Goal: Task Accomplishment & Management: Manage account settings

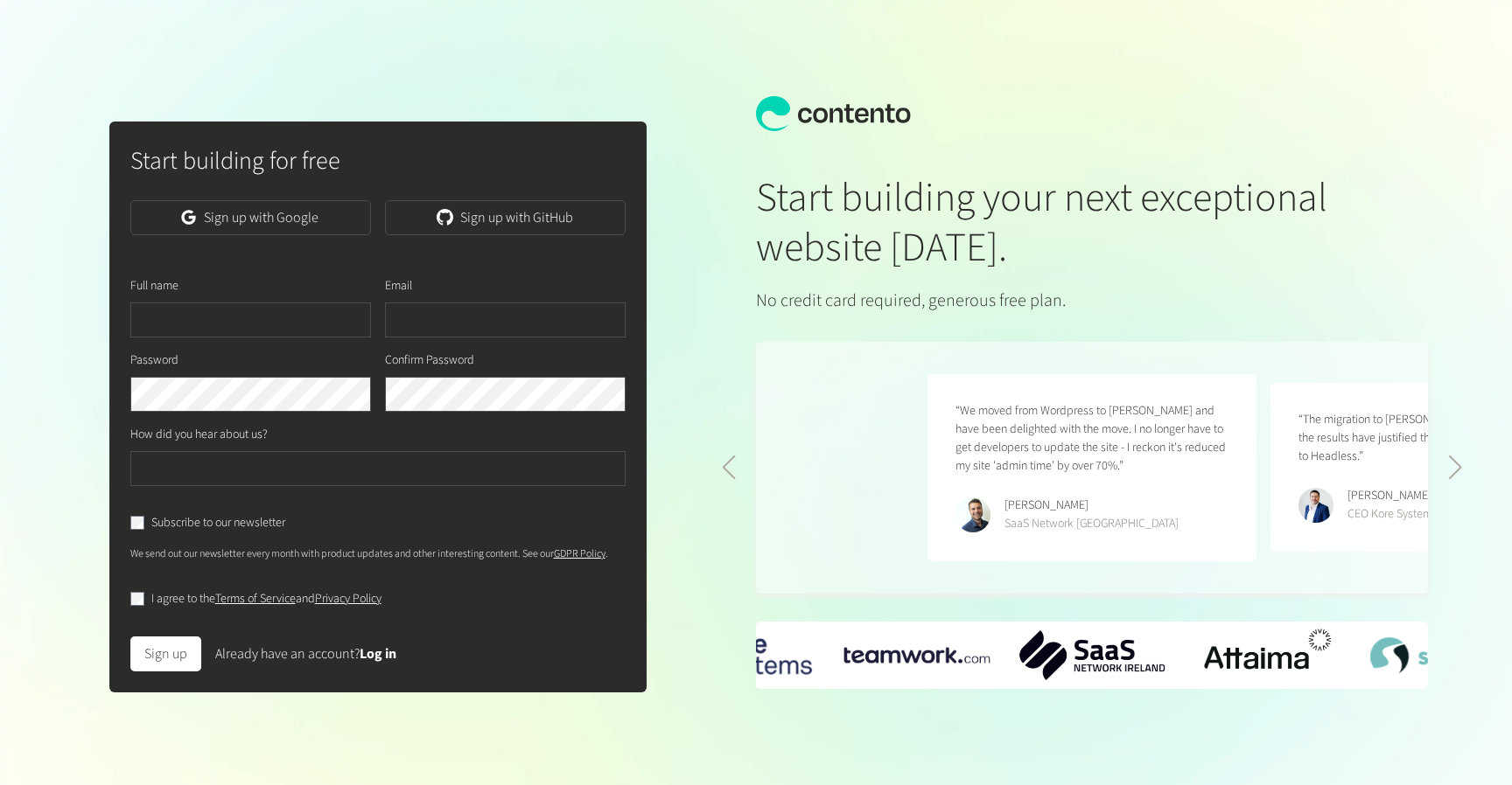
scroll to position [0, 686]
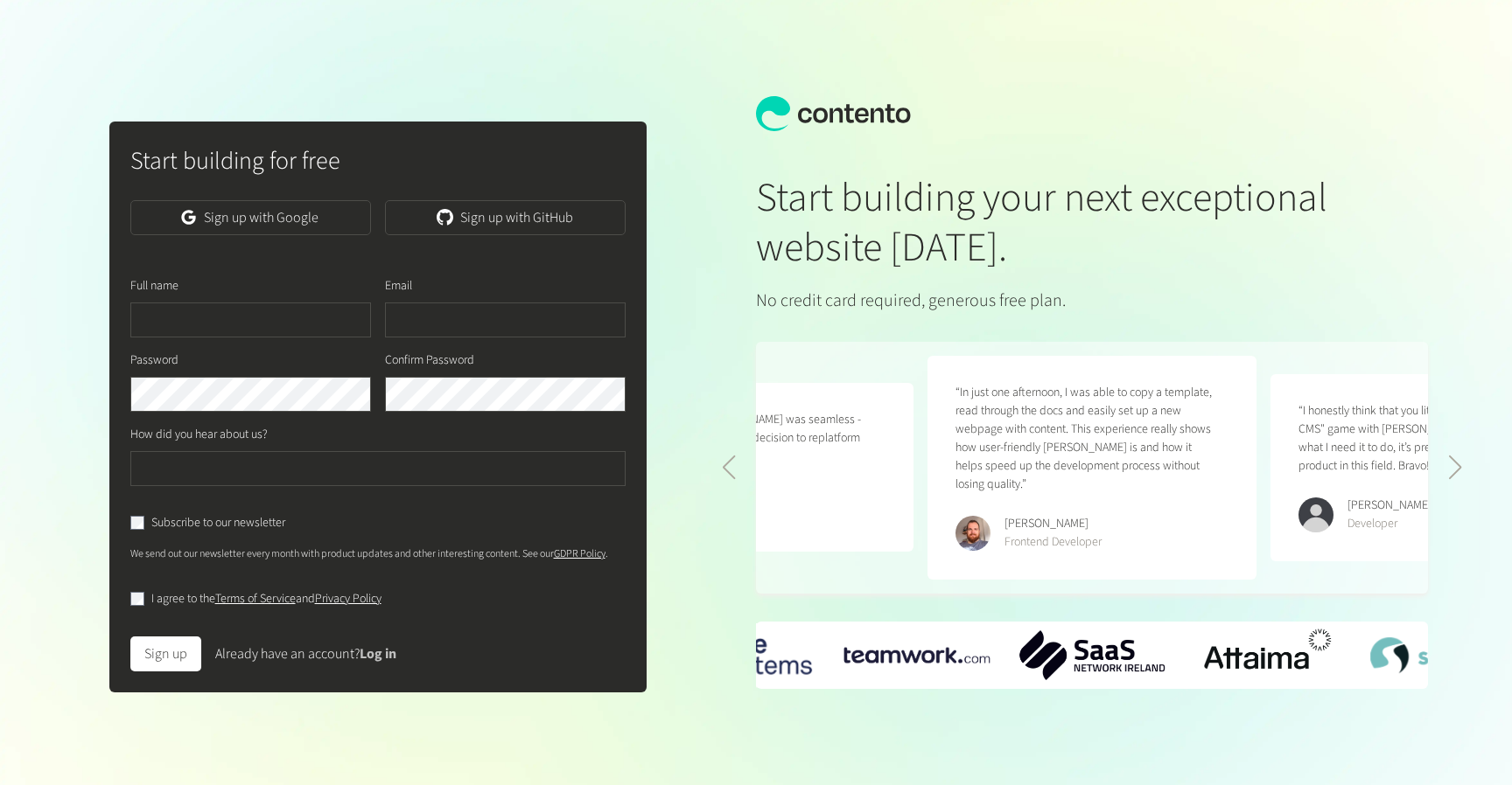
click at [377, 658] on link "Log in" at bounding box center [378, 654] width 37 height 19
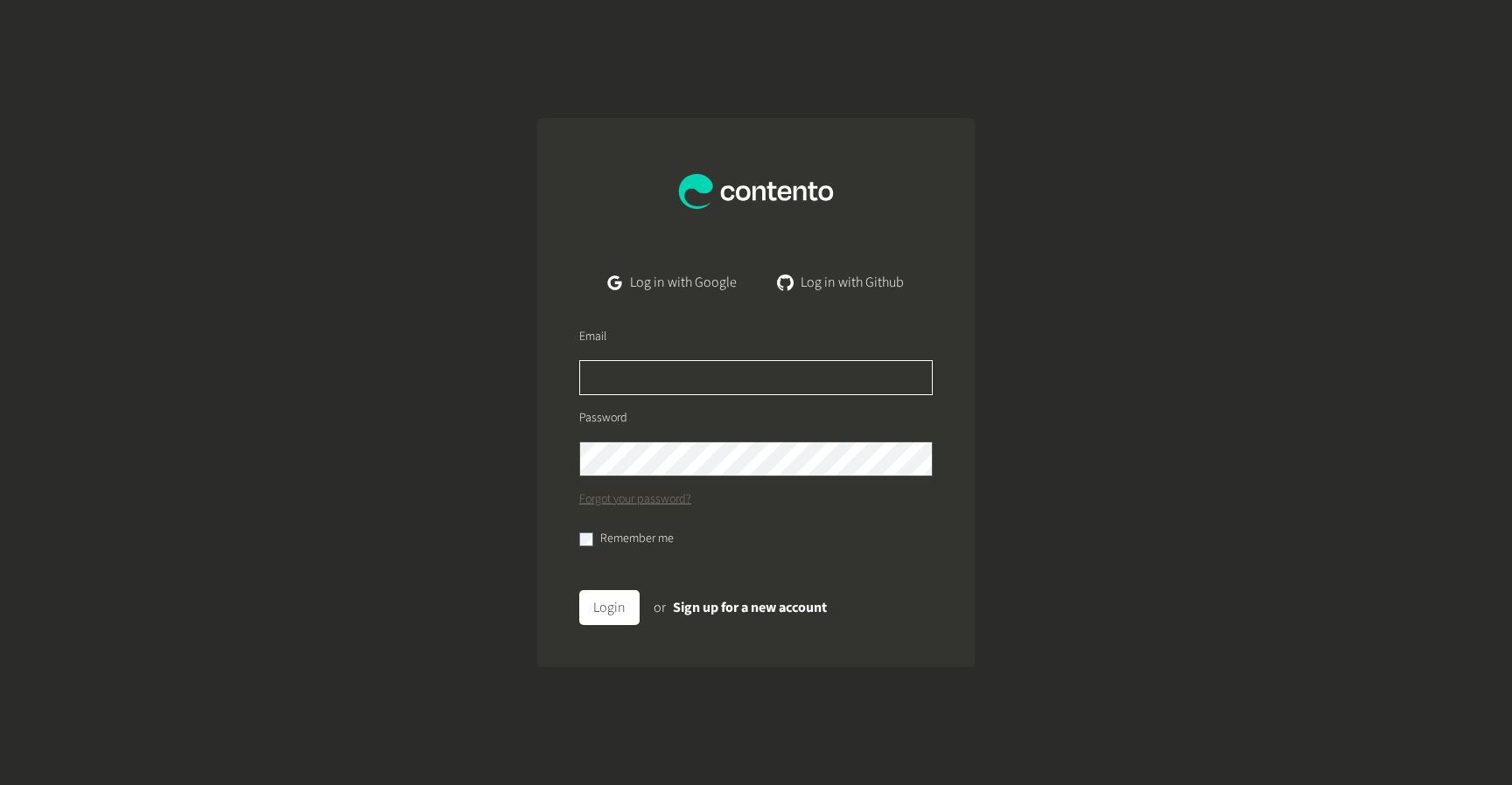
click at [607, 374] on input "text" at bounding box center [756, 377] width 354 height 35
type input "**********"
click at [579, 590] on button "Login" at bounding box center [609, 607] width 61 height 35
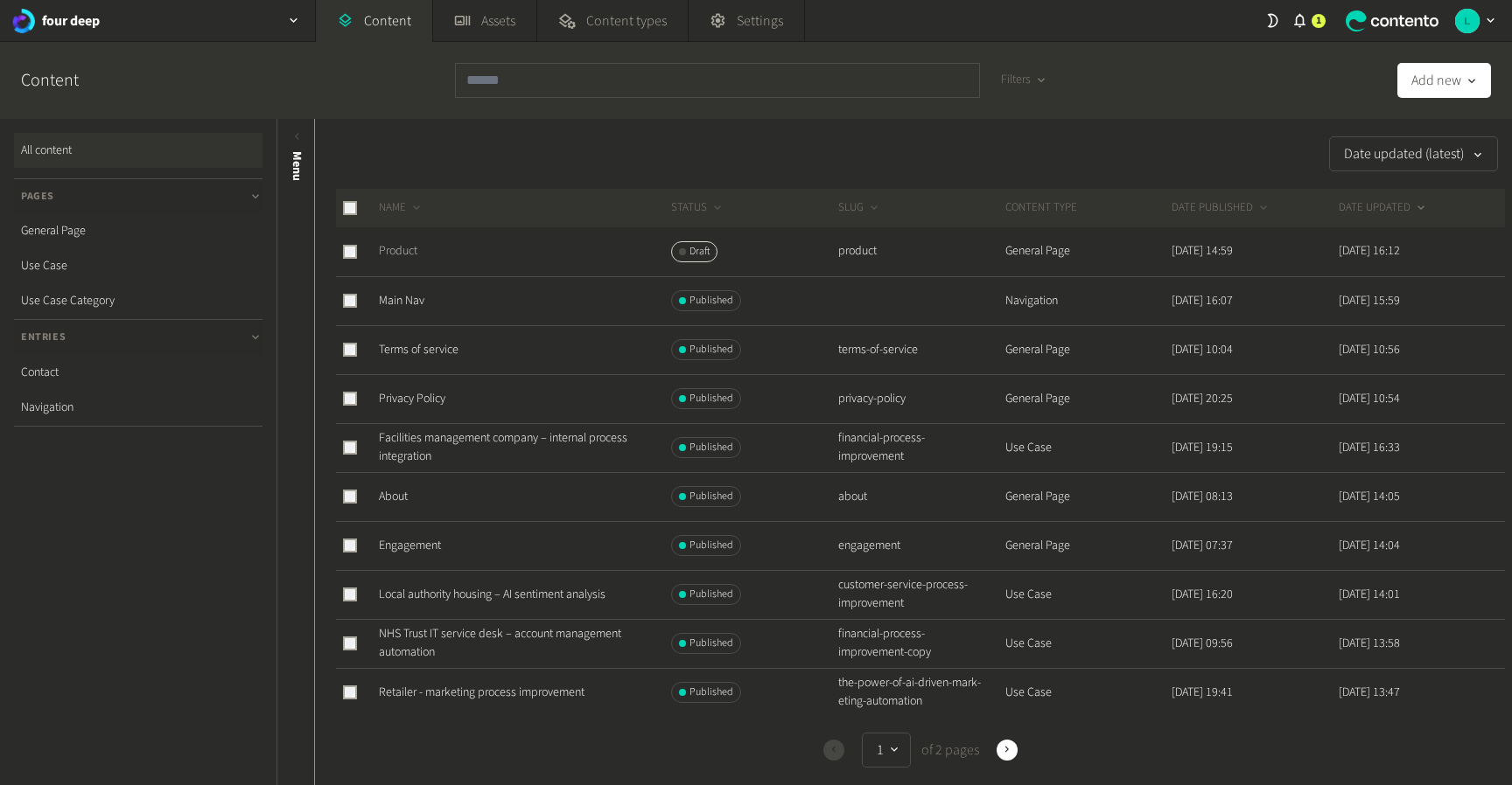
click at [409, 251] on link "Product" at bounding box center [397, 251] width 39 height 17
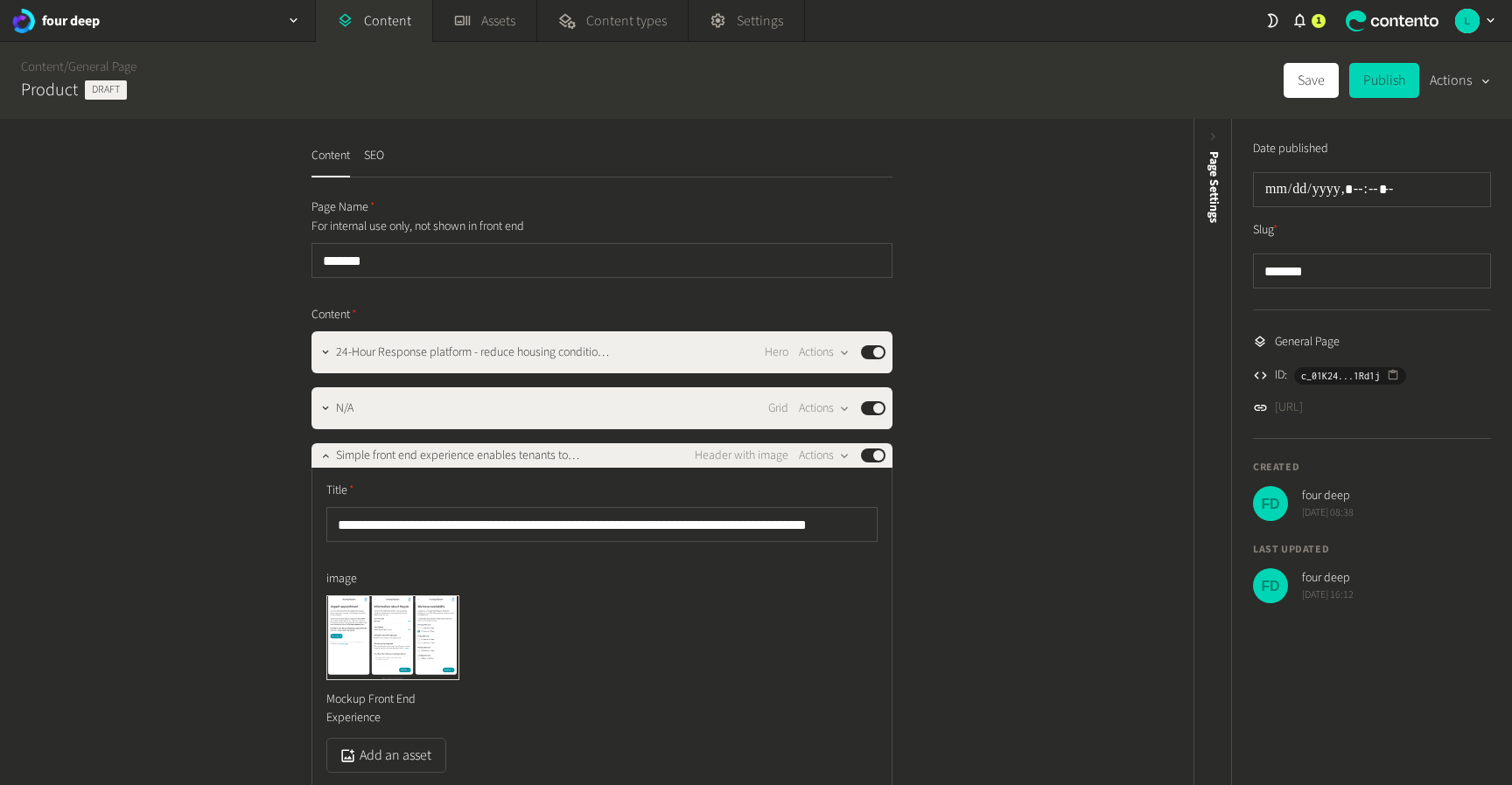
click at [1453, 82] on button "Actions" at bounding box center [1460, 80] width 62 height 35
click at [1254, 96] on div "Content / General Page Product Draft Save Publish Actions" at bounding box center [756, 79] width 1512 height 77
click at [1468, 30] on img "button" at bounding box center [1468, 21] width 25 height 25
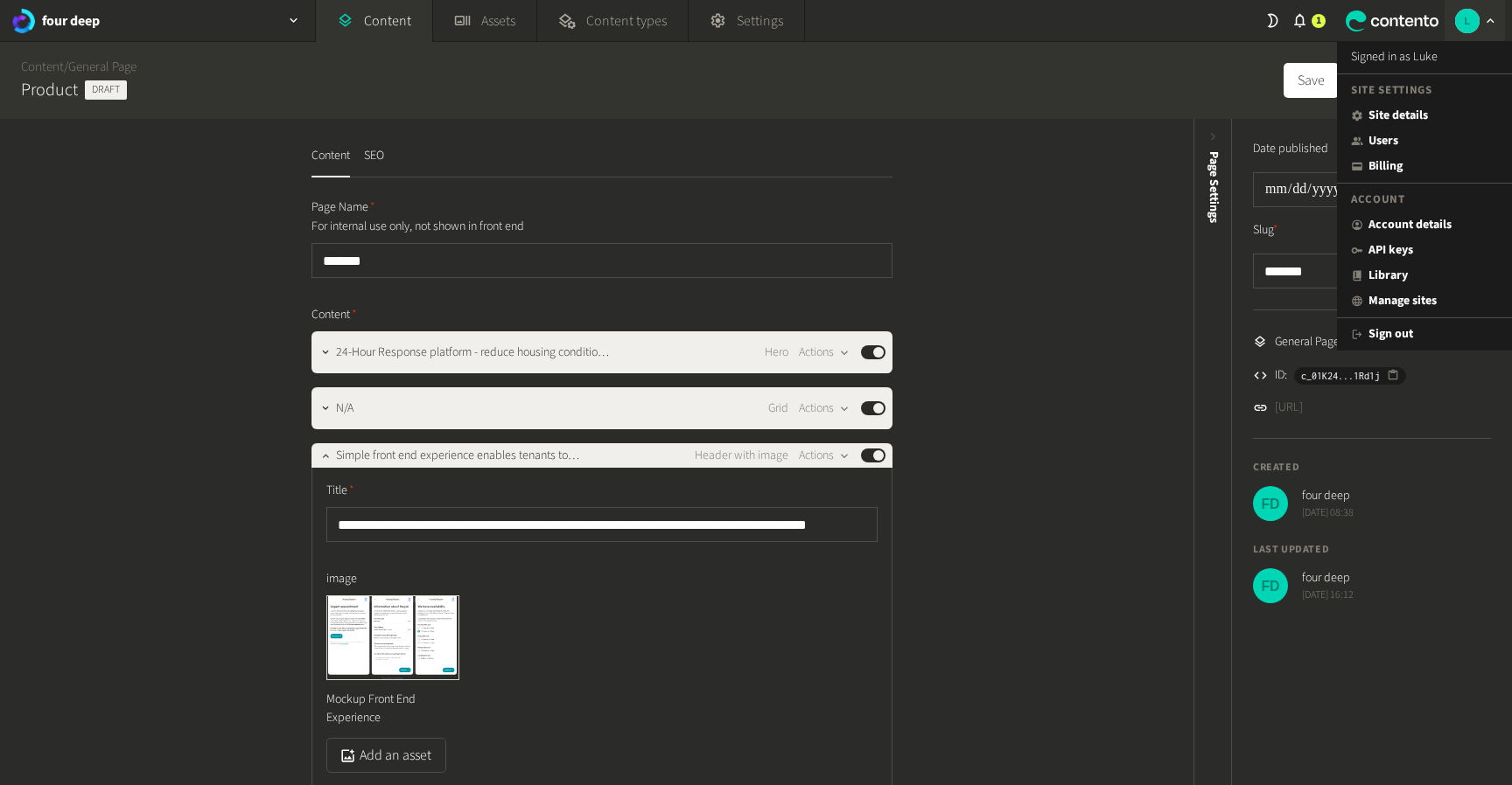
click at [1237, 82] on div "Content / General Page Product Draft Save Publish Actions" at bounding box center [756, 79] width 1512 height 77
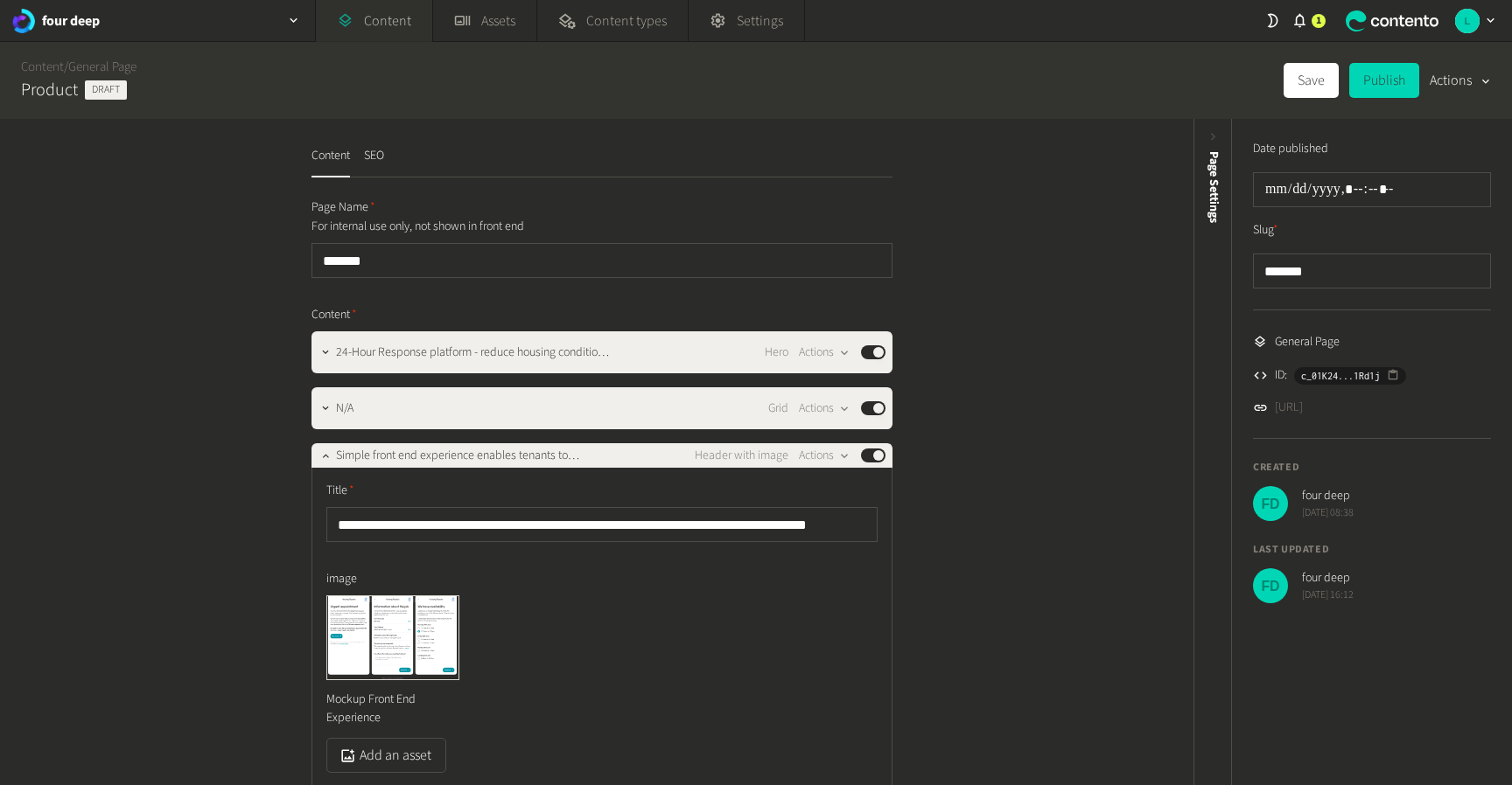
click at [377, 24] on link "Content" at bounding box center [374, 21] width 116 height 42
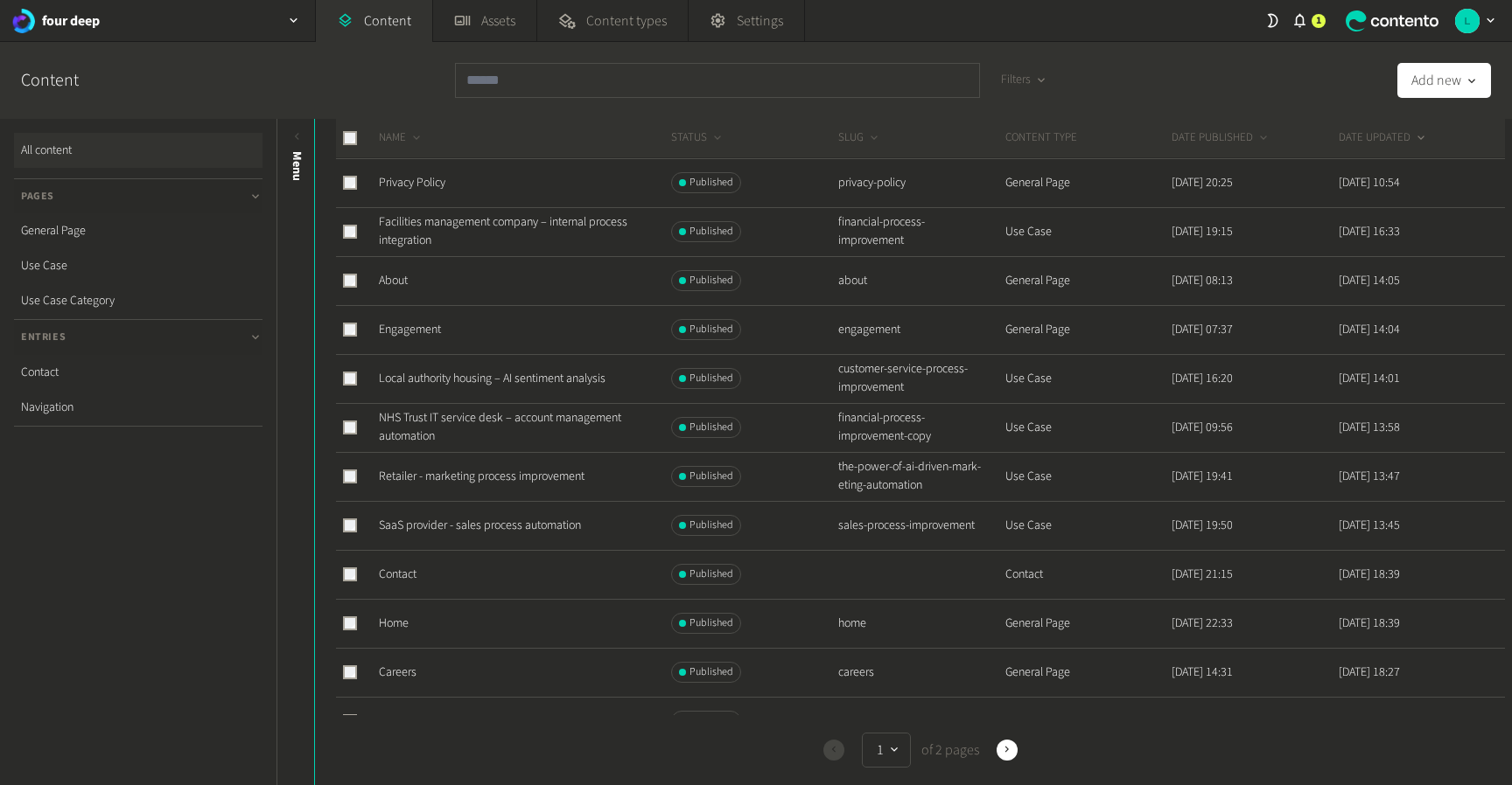
scroll to position [220, 0]
click at [423, 328] on link "Engagement" at bounding box center [410, 325] width 62 height 17
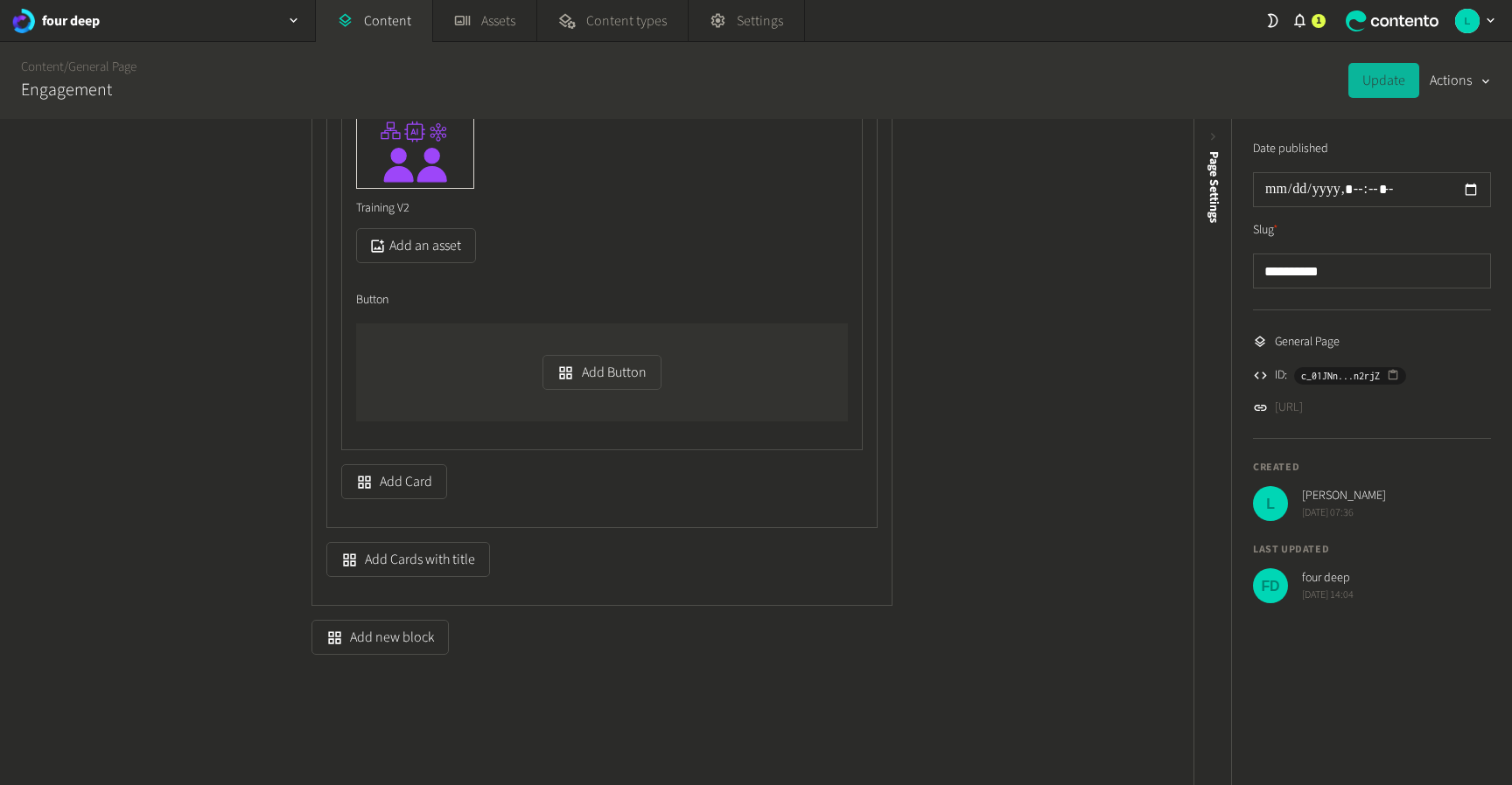
scroll to position [7243, 0]
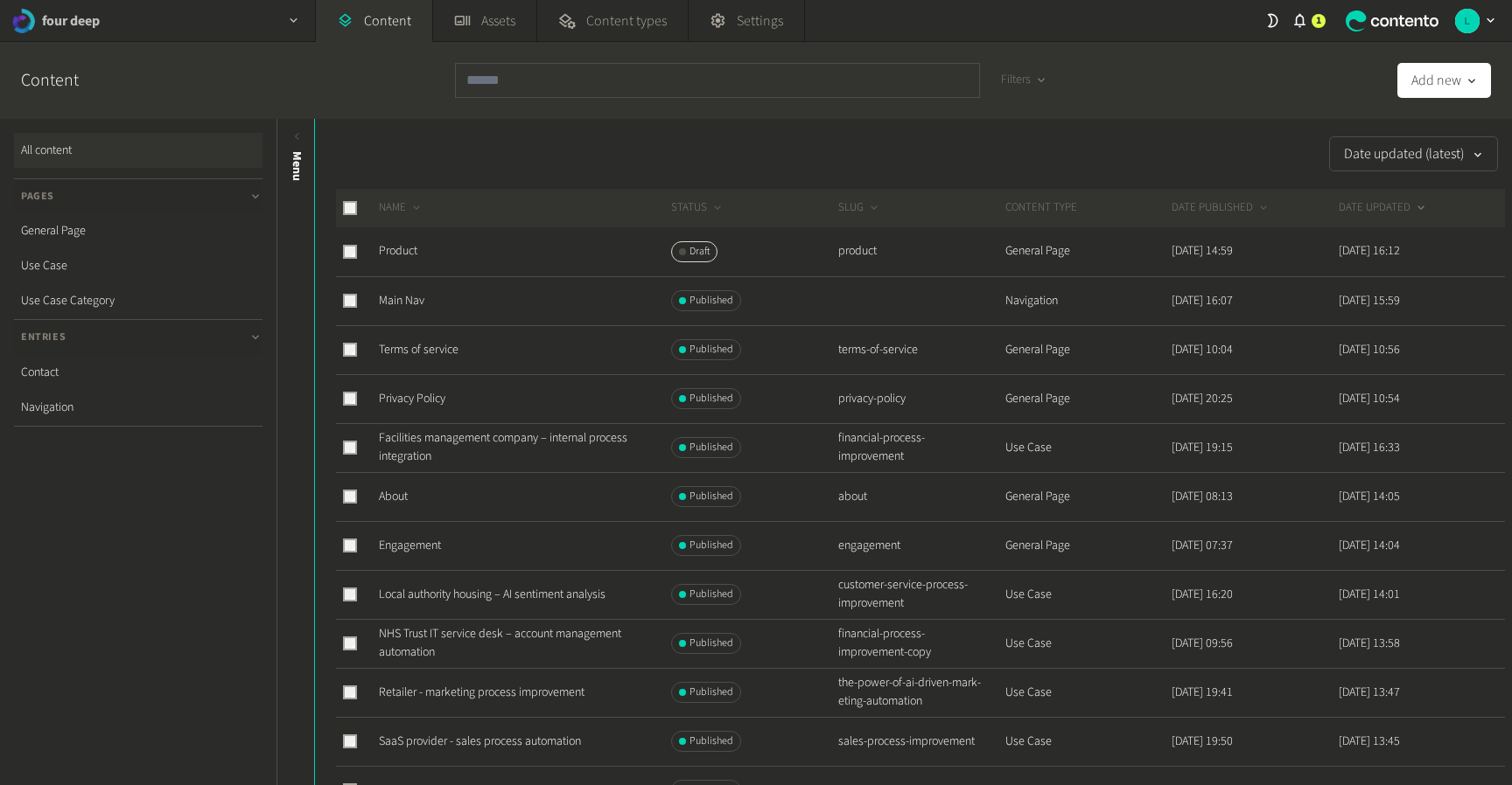
scroll to position [220, 0]
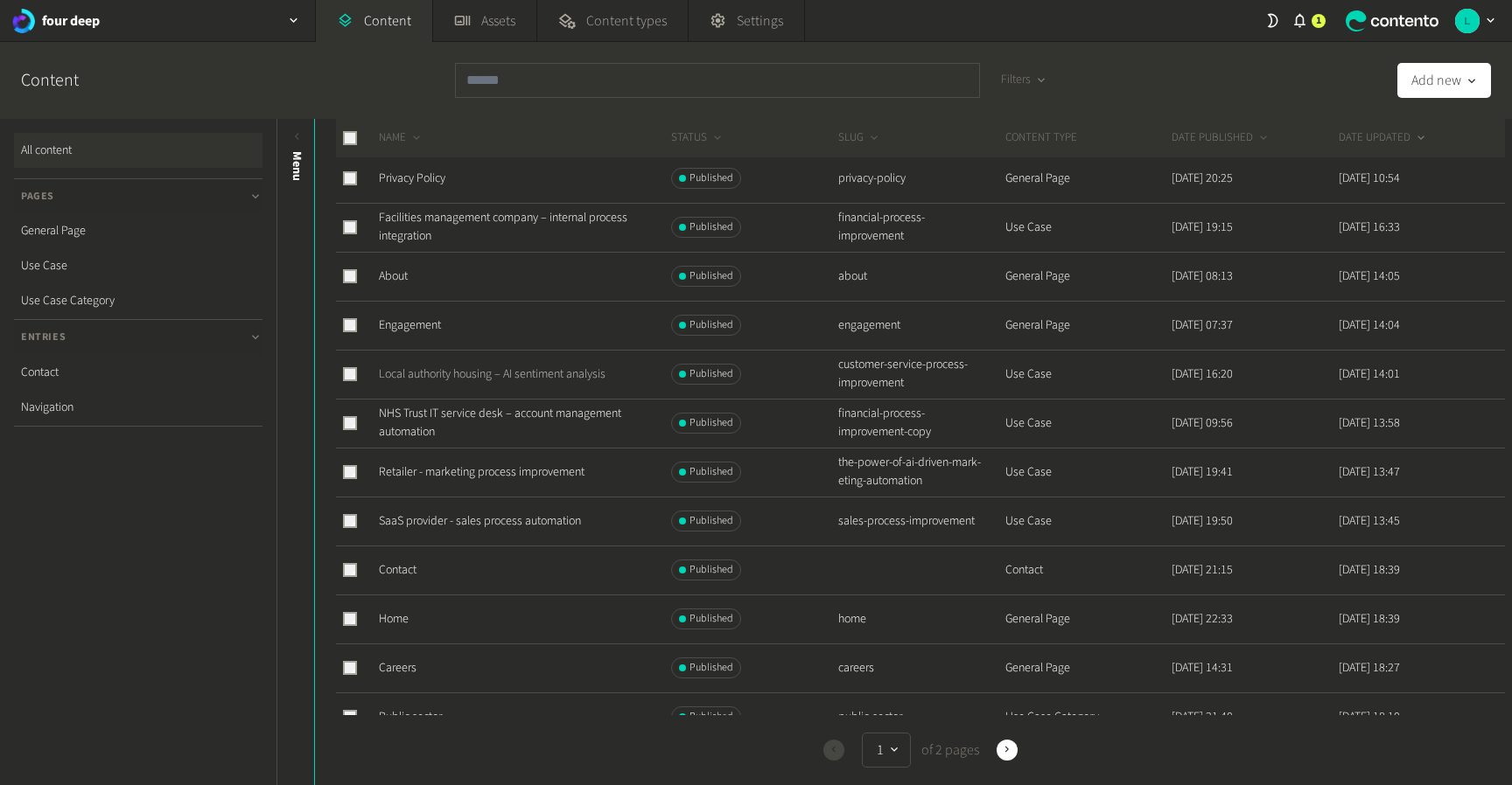
click at [485, 375] on link "Local authority housing – AI sentiment analysis" at bounding box center [492, 375] width 227 height 17
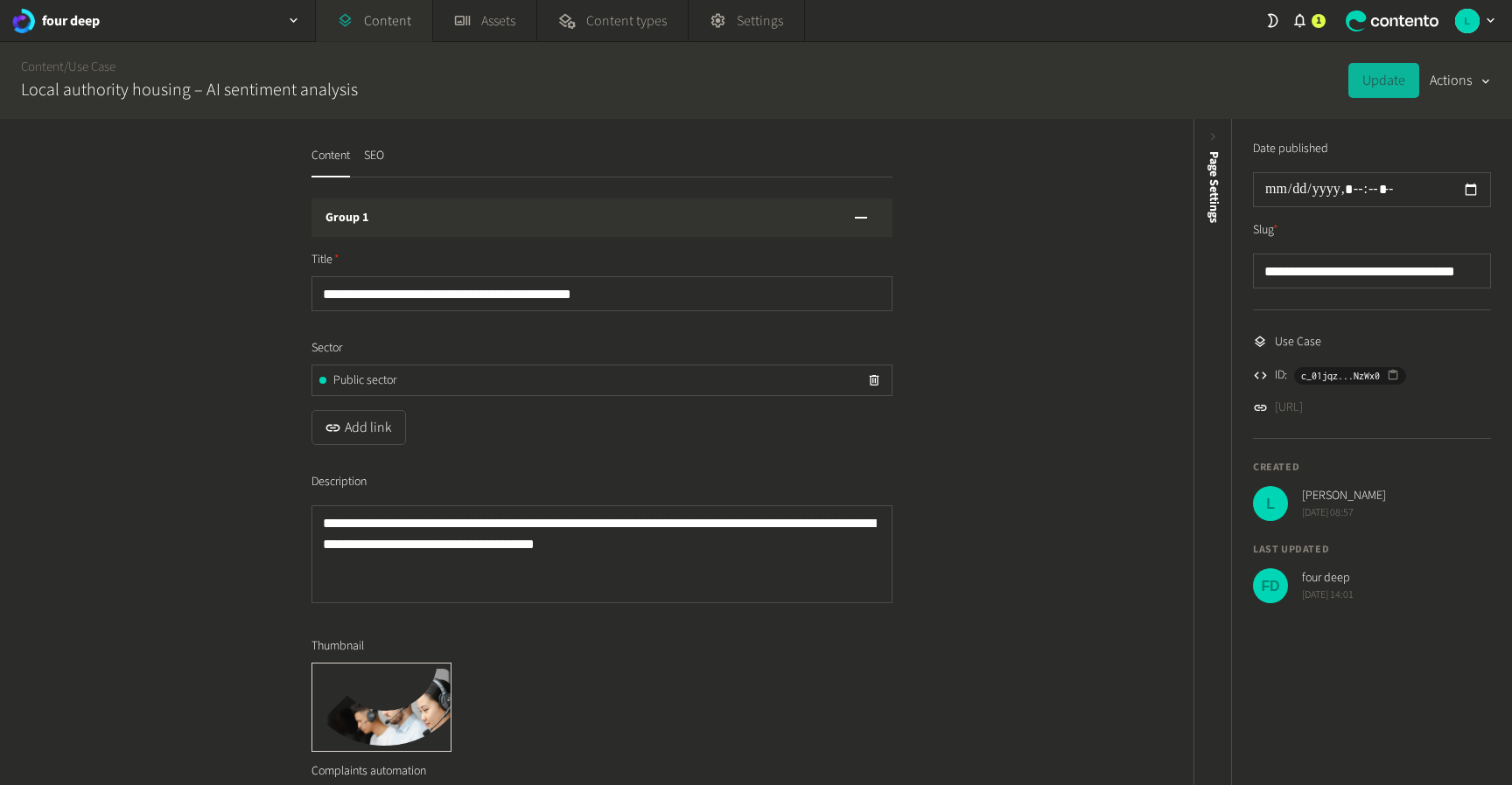
click at [392, 22] on link "Content" at bounding box center [374, 21] width 116 height 42
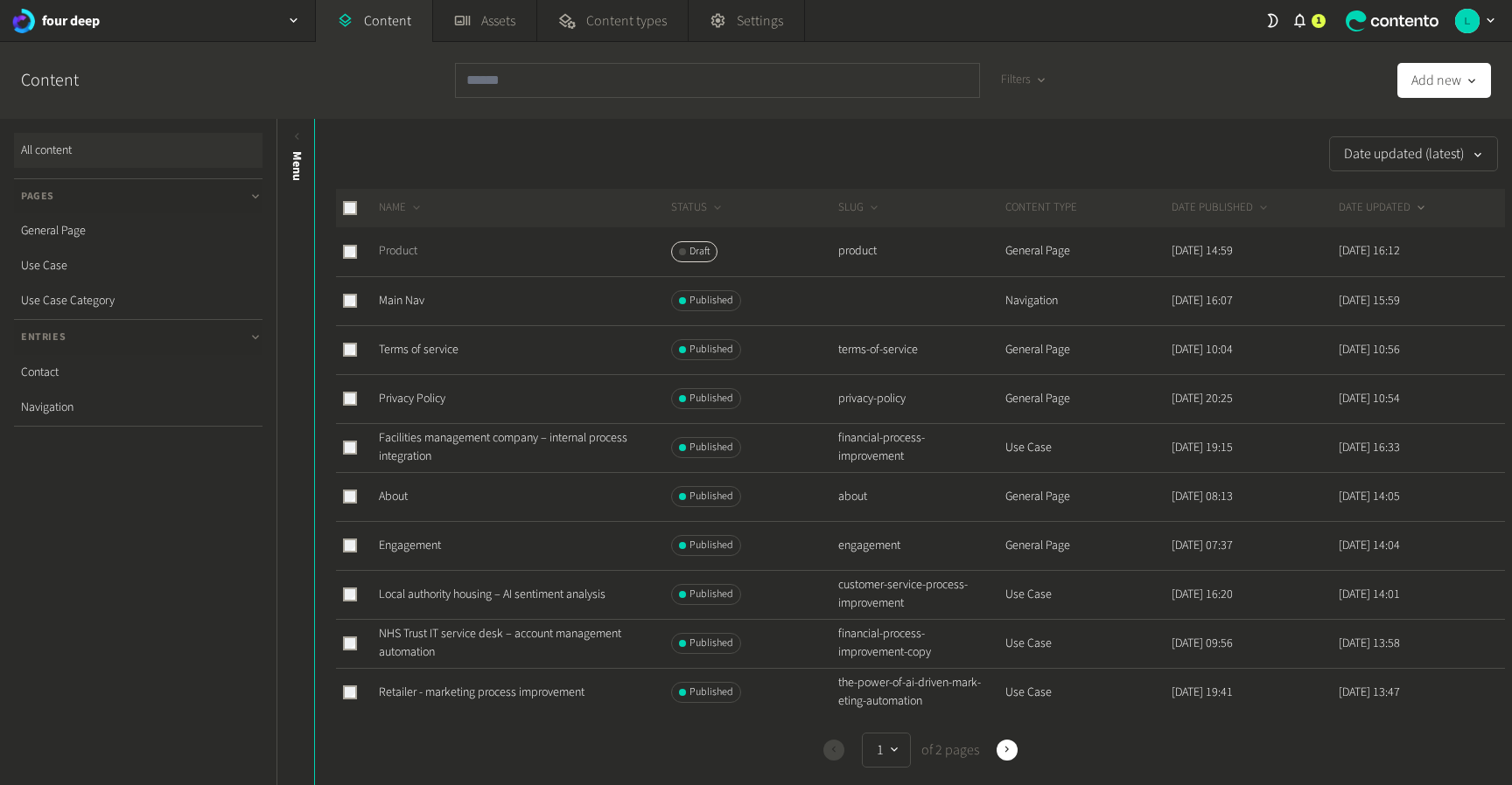
click at [396, 253] on link "Product" at bounding box center [397, 251] width 39 height 17
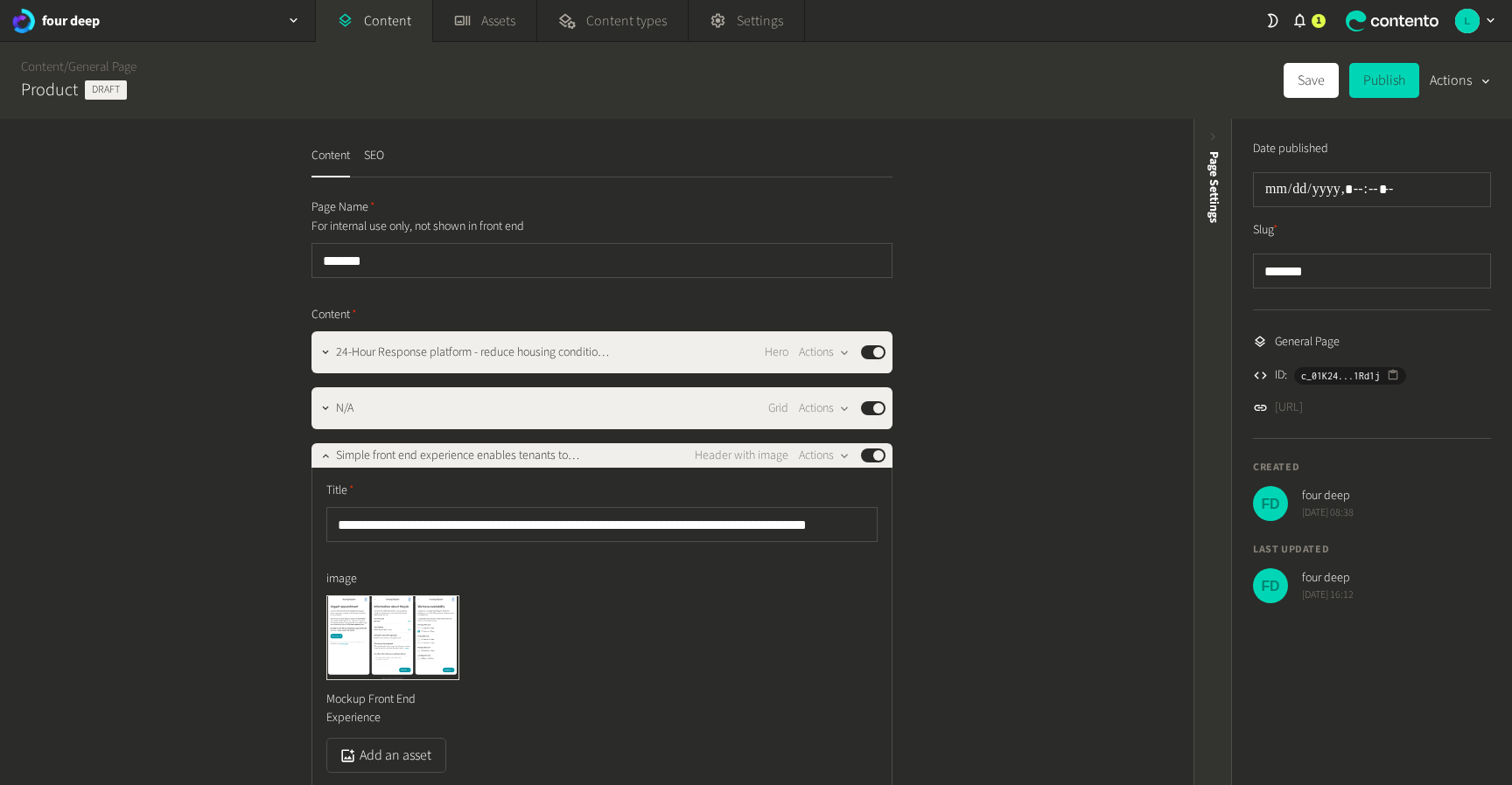
click at [1217, 220] on span "Page Settings" at bounding box center [1213, 187] width 18 height 72
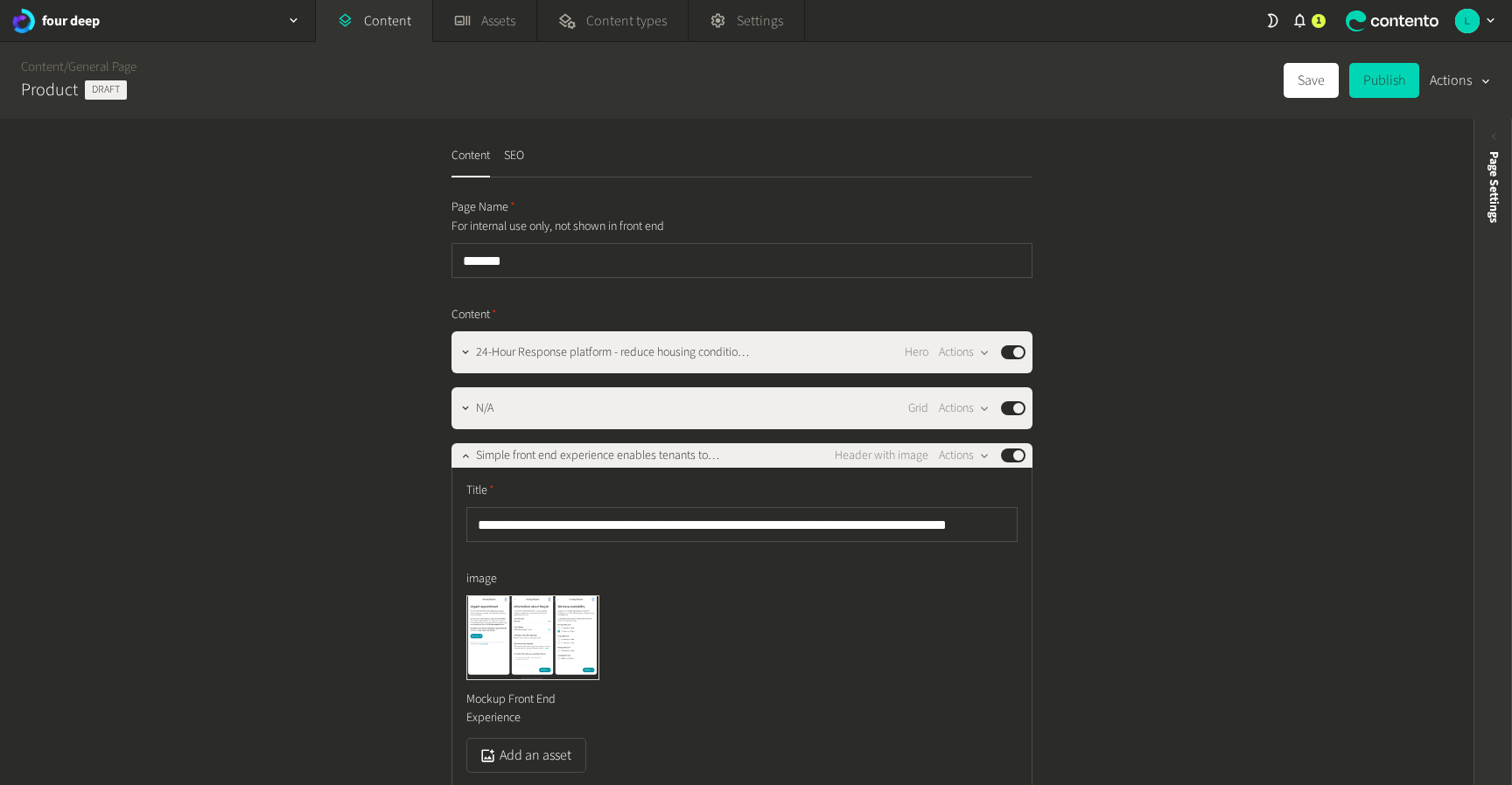
click at [1493, 181] on span "Page Settings" at bounding box center [1493, 187] width 18 height 72
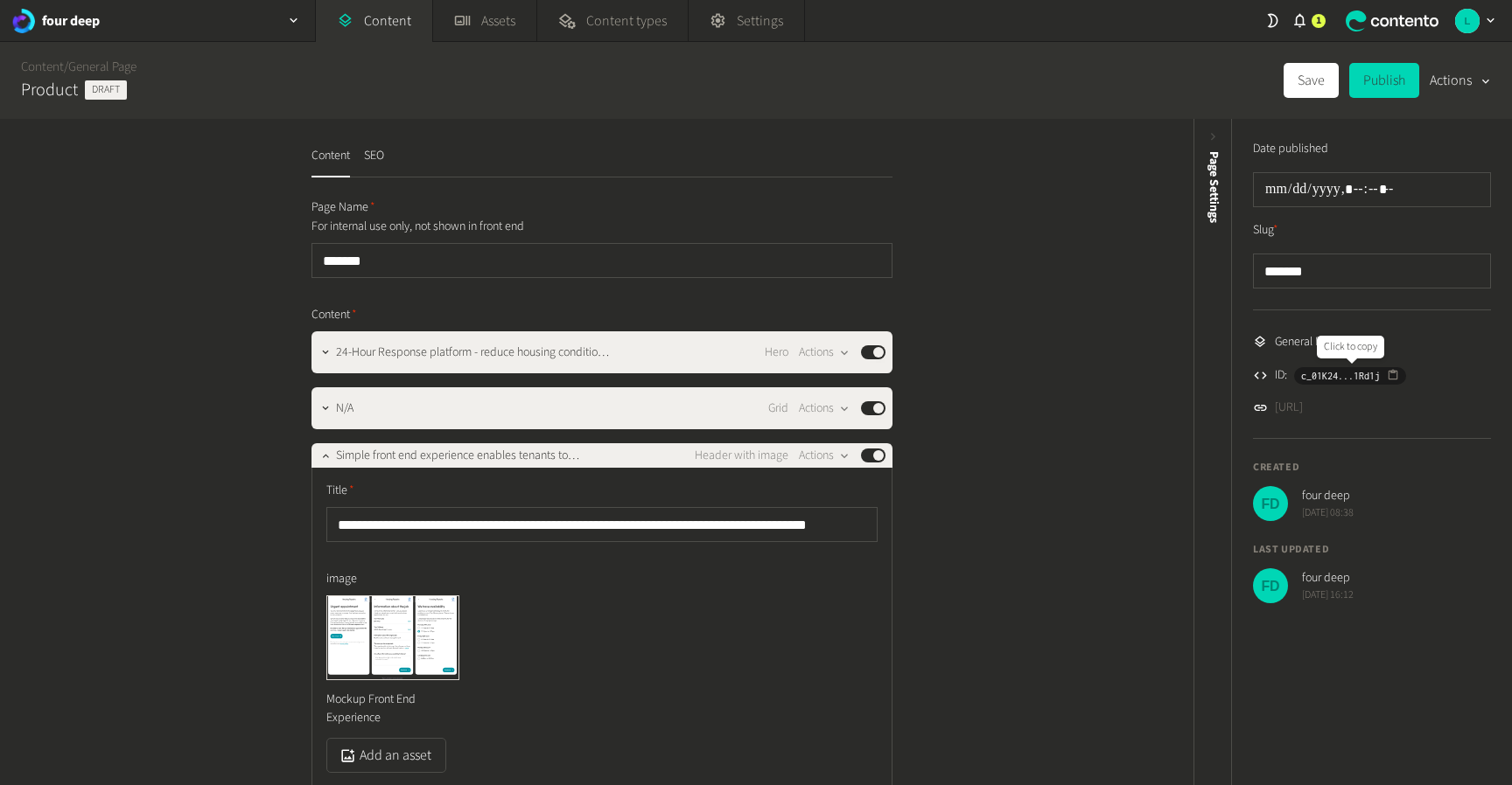
click at [1402, 377] on button "c_01K24...1Rd1j" at bounding box center [1350, 375] width 112 height 17
click at [1393, 86] on button "Publish" at bounding box center [1384, 80] width 70 height 35
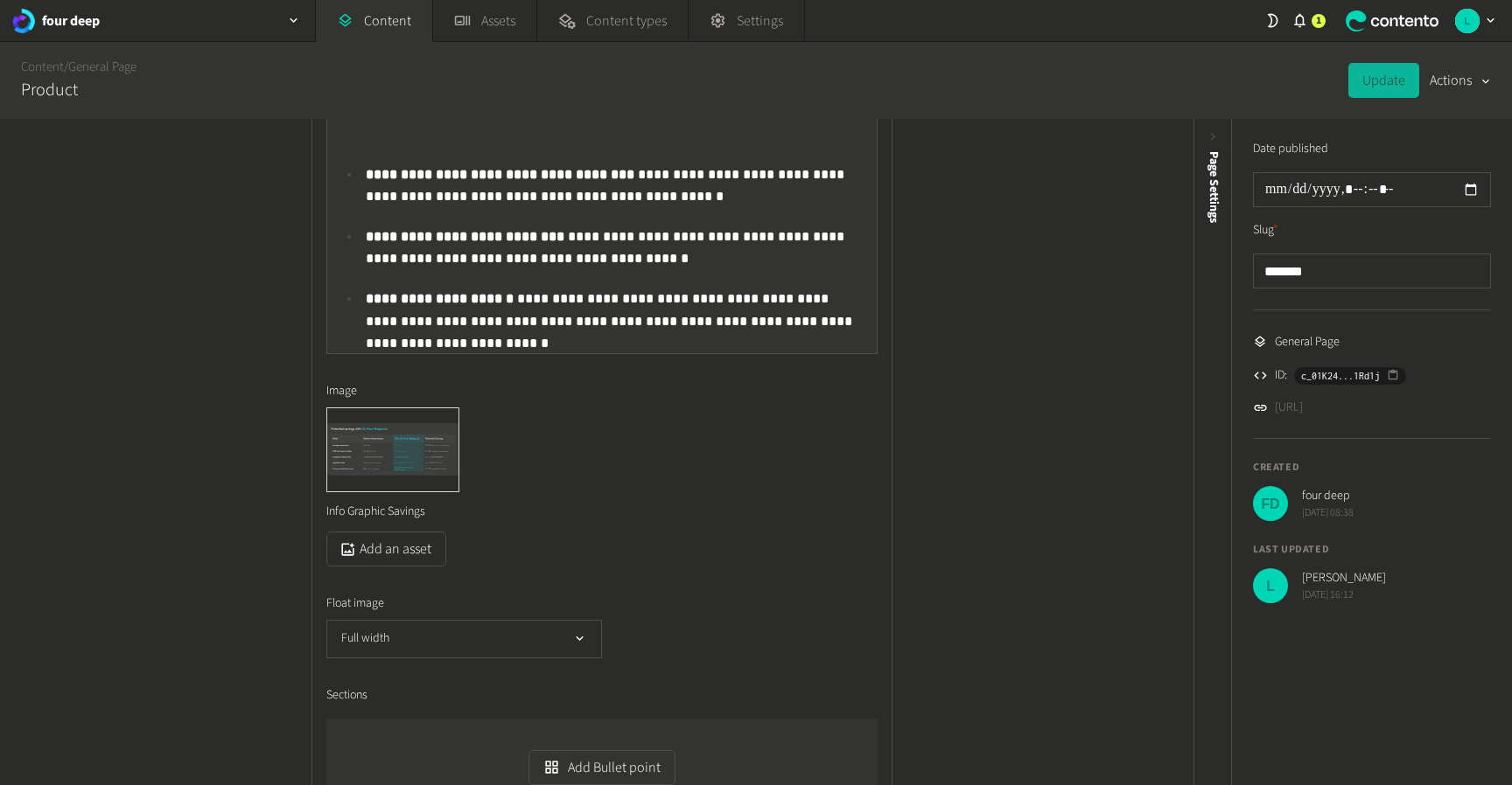
scroll to position [2460, 0]
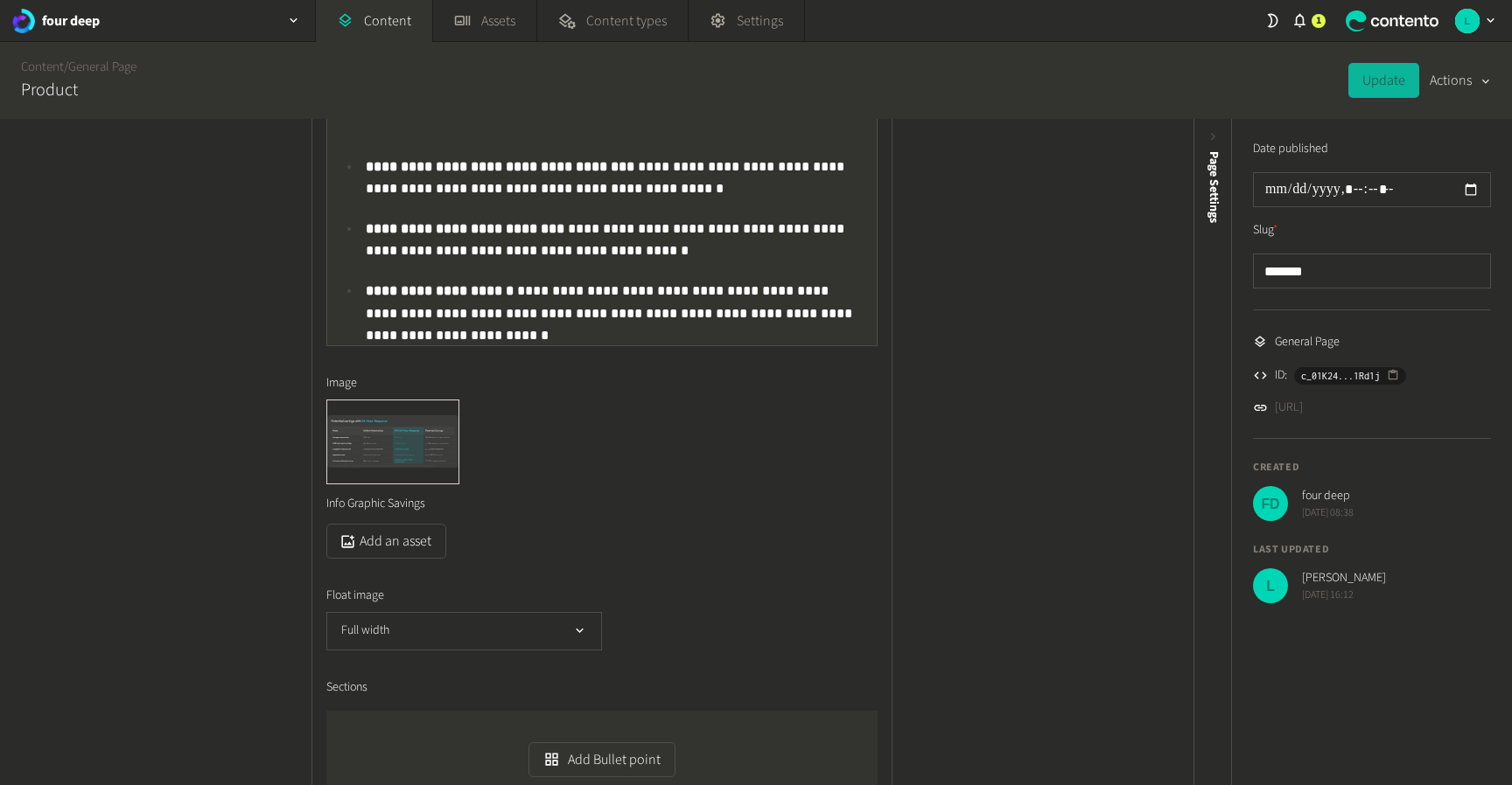
click at [1452, 82] on button "Actions" at bounding box center [1460, 80] width 62 height 35
click at [1439, 158] on button "Set to draft" at bounding box center [1448, 158] width 82 height 32
click at [1384, 84] on button "Publish" at bounding box center [1384, 80] width 70 height 35
click at [1449, 76] on button "Actions" at bounding box center [1460, 80] width 62 height 35
click at [1456, 160] on button "Set to draft" at bounding box center [1448, 158] width 82 height 32
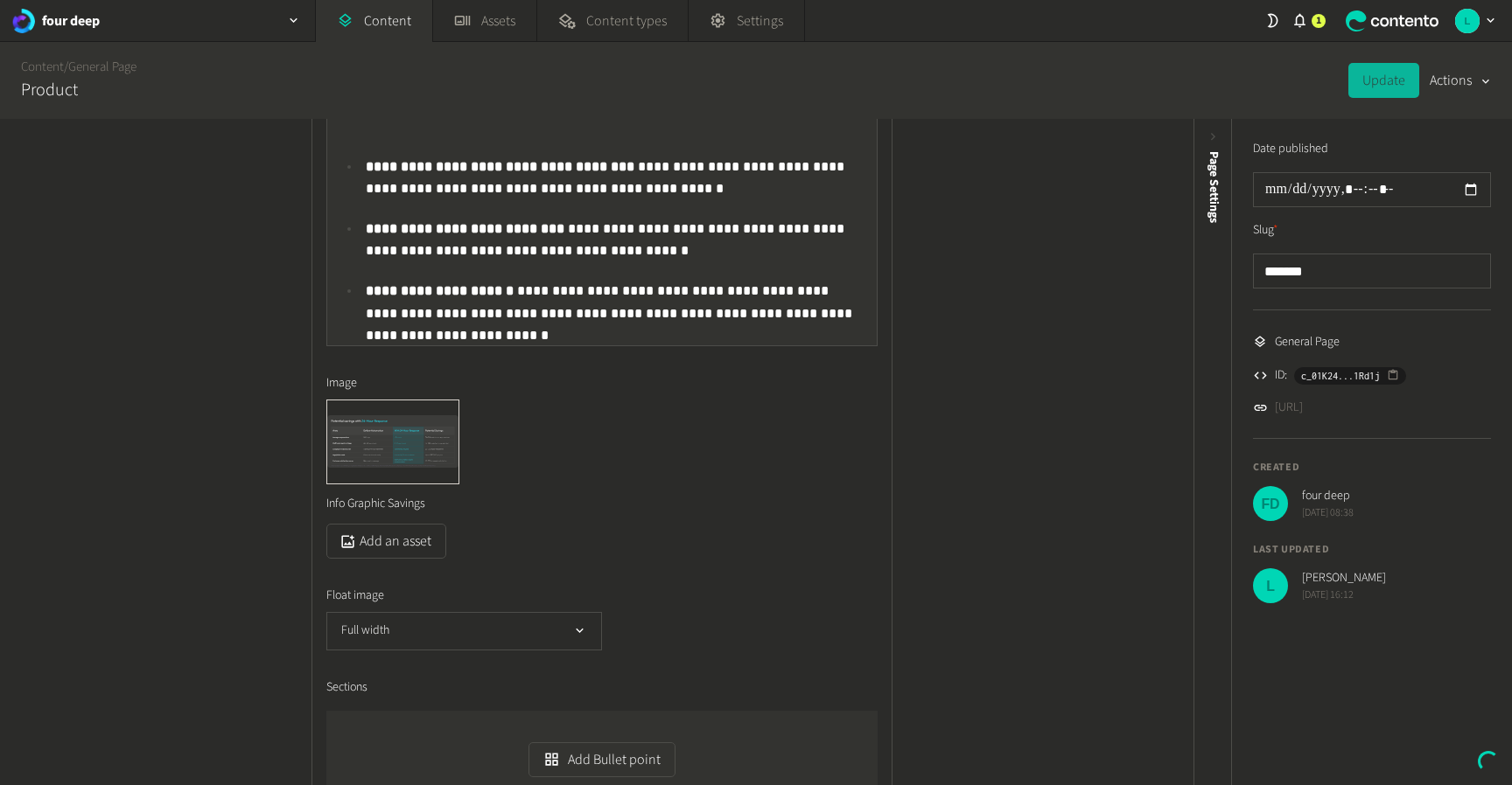
type input "**********"
